Goal: Information Seeking & Learning: Check status

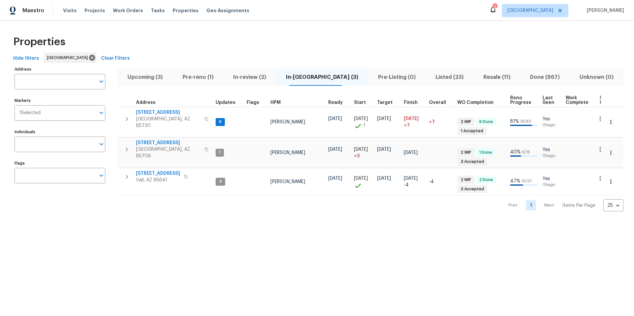
click at [150, 79] on span "Upcoming (3)" at bounding box center [145, 77] width 47 height 9
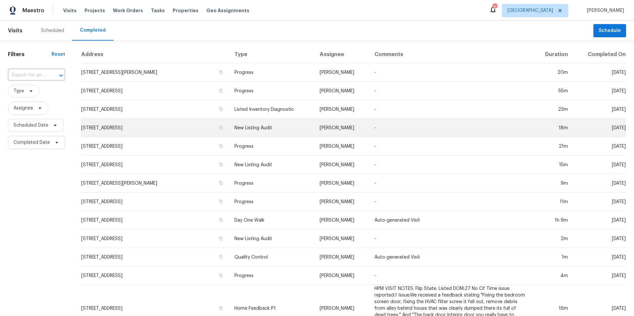
click at [384, 130] on td "-" at bounding box center [451, 128] width 164 height 18
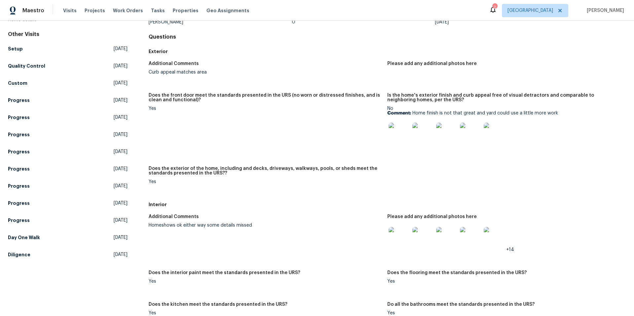
scroll to position [38, 0]
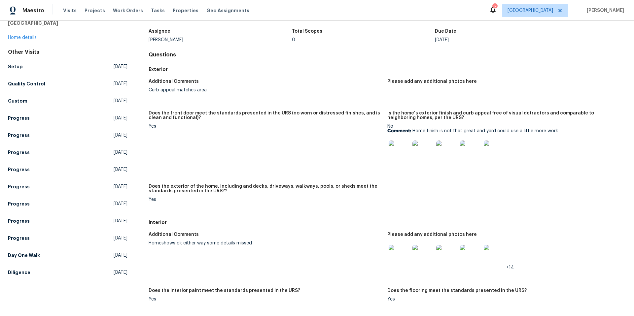
click at [393, 150] on img at bounding box center [399, 151] width 21 height 21
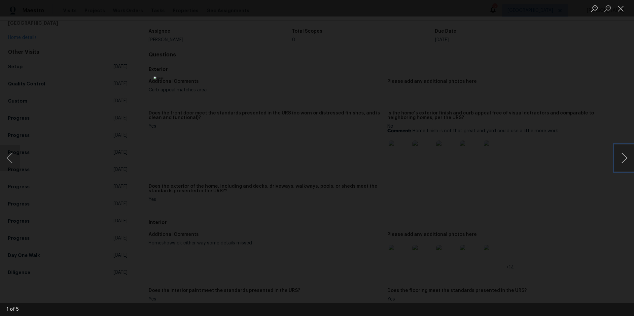
click at [624, 155] on button "Next image" at bounding box center [624, 158] width 20 height 26
click at [623, 157] on button "Next image" at bounding box center [624, 158] width 20 height 26
click at [596, 189] on div "Lightbox" at bounding box center [317, 158] width 634 height 316
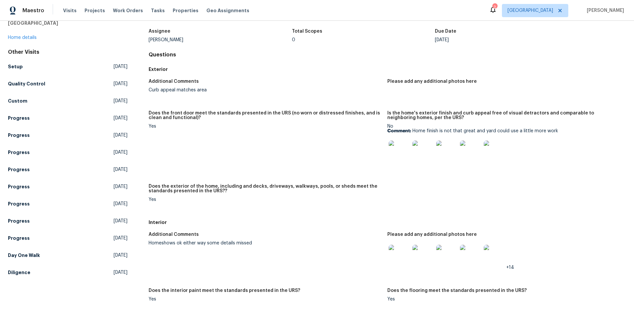
click at [400, 255] on img at bounding box center [399, 255] width 21 height 21
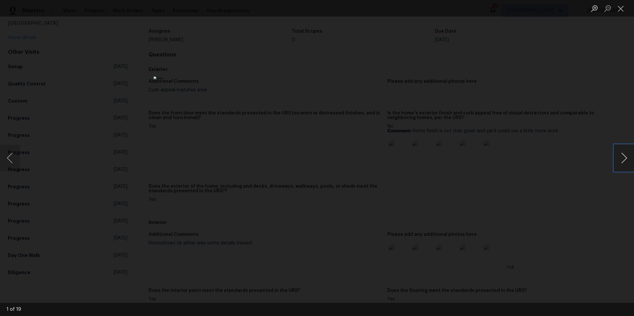
click at [626, 159] on button "Next image" at bounding box center [624, 158] width 20 height 26
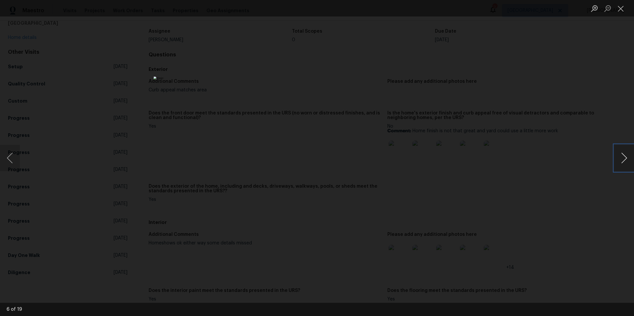
click at [626, 159] on button "Next image" at bounding box center [624, 158] width 20 height 26
click at [11, 159] on button "Previous image" at bounding box center [10, 158] width 20 height 26
click at [623, 157] on button "Next image" at bounding box center [624, 158] width 20 height 26
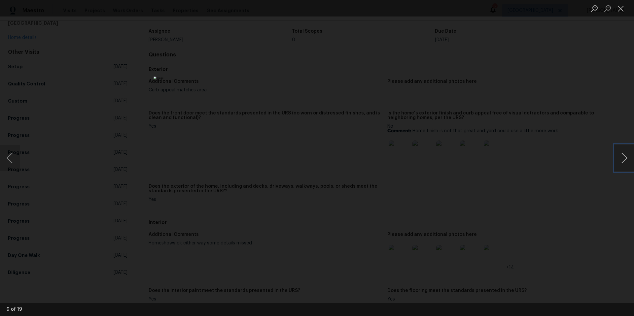
click at [623, 157] on button "Next image" at bounding box center [624, 158] width 20 height 26
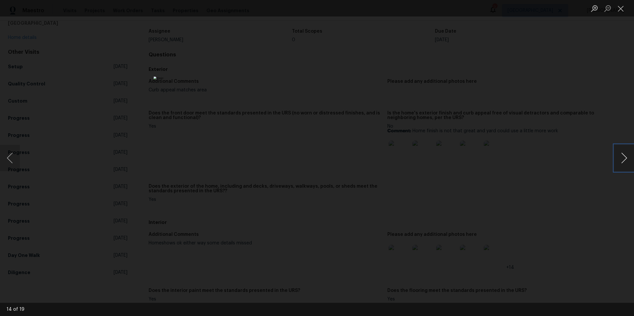
click at [623, 157] on button "Next image" at bounding box center [624, 158] width 20 height 26
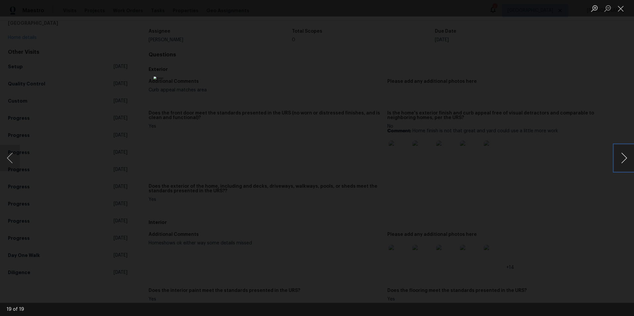
click at [623, 157] on button "Next image" at bounding box center [624, 158] width 20 height 26
click at [560, 167] on div "Lightbox" at bounding box center [317, 158] width 634 height 316
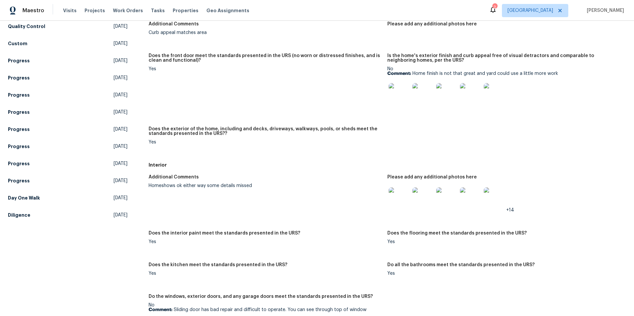
scroll to position [0, 0]
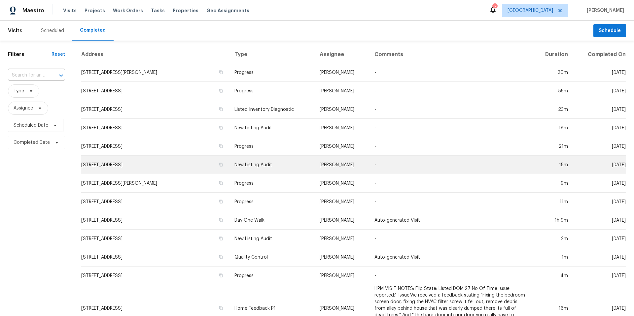
click at [265, 165] on td "New Listing Audit" at bounding box center [271, 165] width 85 height 18
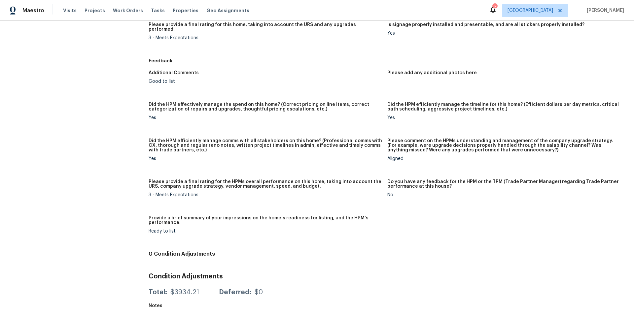
scroll to position [455, 0]
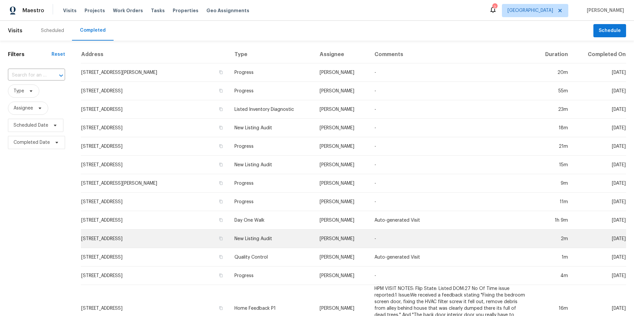
click at [274, 239] on td "New Listing Audit" at bounding box center [271, 239] width 85 height 18
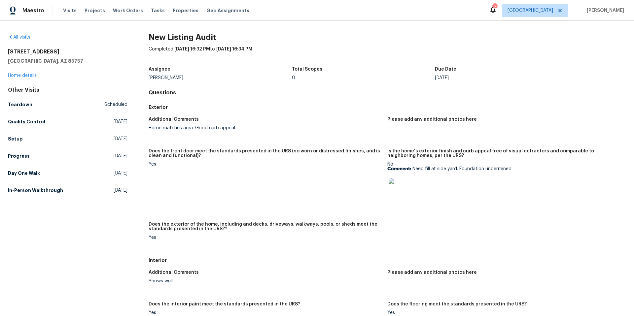
click at [395, 192] on img at bounding box center [399, 189] width 21 height 21
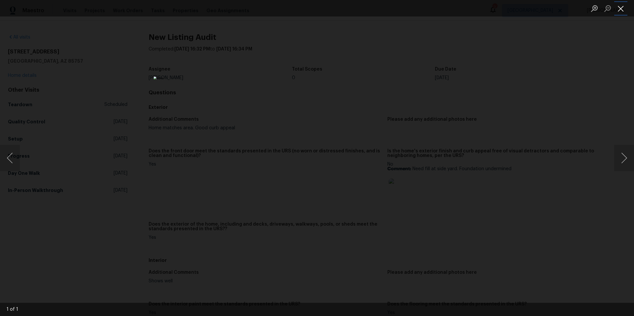
click at [618, 9] on button "Close lightbox" at bounding box center [620, 9] width 13 height 12
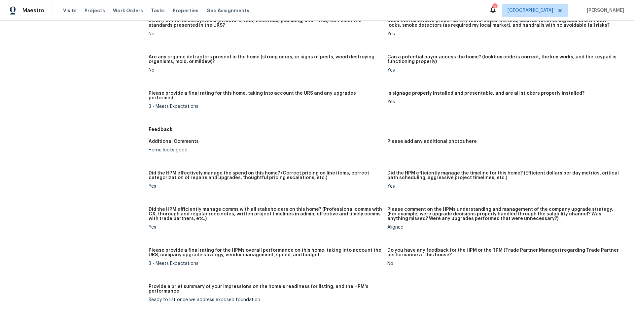
scroll to position [443, 0]
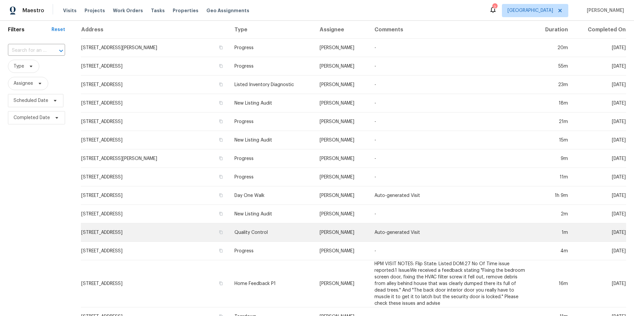
scroll to position [25, 0]
click at [382, 232] on td "Auto-generated Visit" at bounding box center [451, 232] width 164 height 18
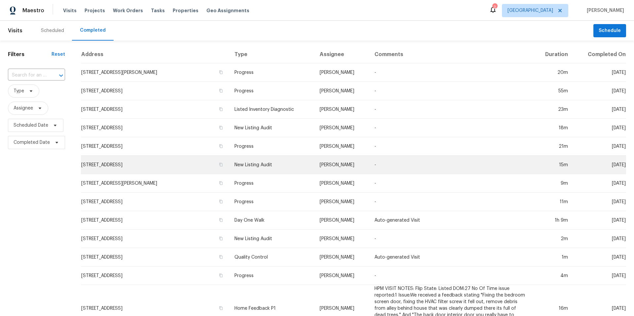
click at [399, 163] on td "-" at bounding box center [451, 165] width 164 height 18
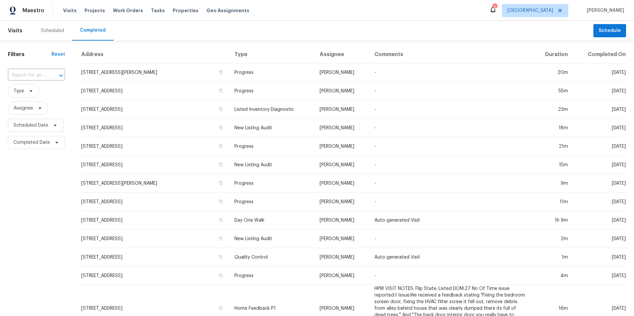
click at [56, 30] on div "Scheduled" at bounding box center [52, 30] width 23 height 7
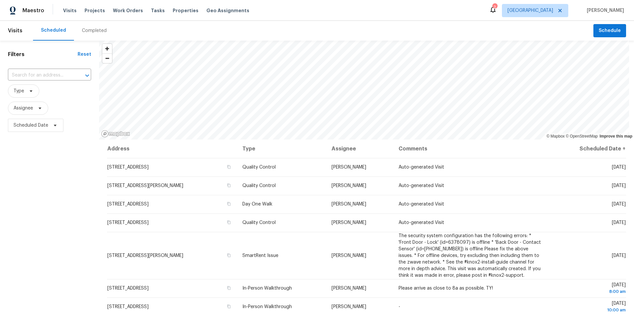
click at [91, 30] on div "Completed" at bounding box center [94, 30] width 25 height 7
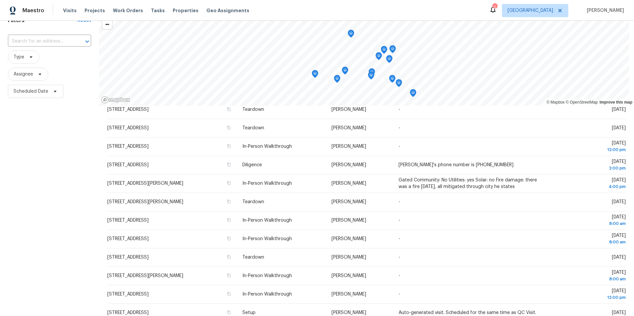
scroll to position [81, 0]
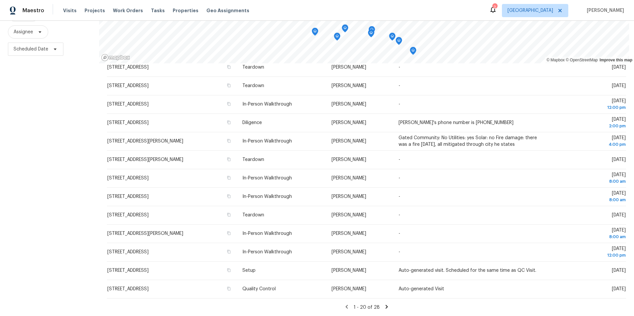
click at [384, 304] on icon at bounding box center [387, 307] width 6 height 6
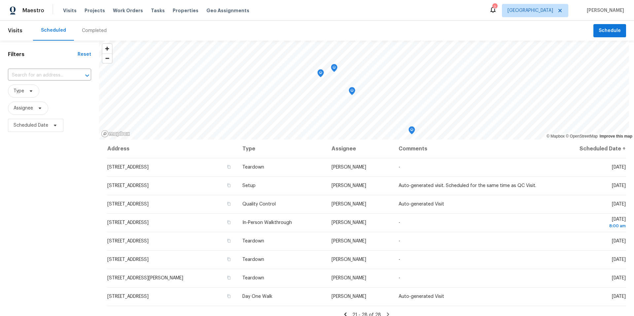
scroll to position [0, 0]
click at [88, 30] on div "Completed" at bounding box center [94, 30] width 25 height 7
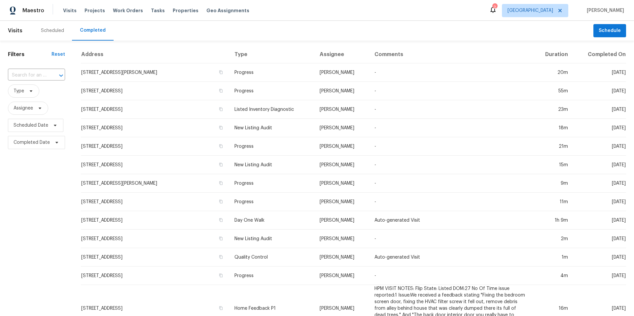
click at [56, 29] on div "Scheduled" at bounding box center [52, 30] width 23 height 7
